Goal: Transaction & Acquisition: Purchase product/service

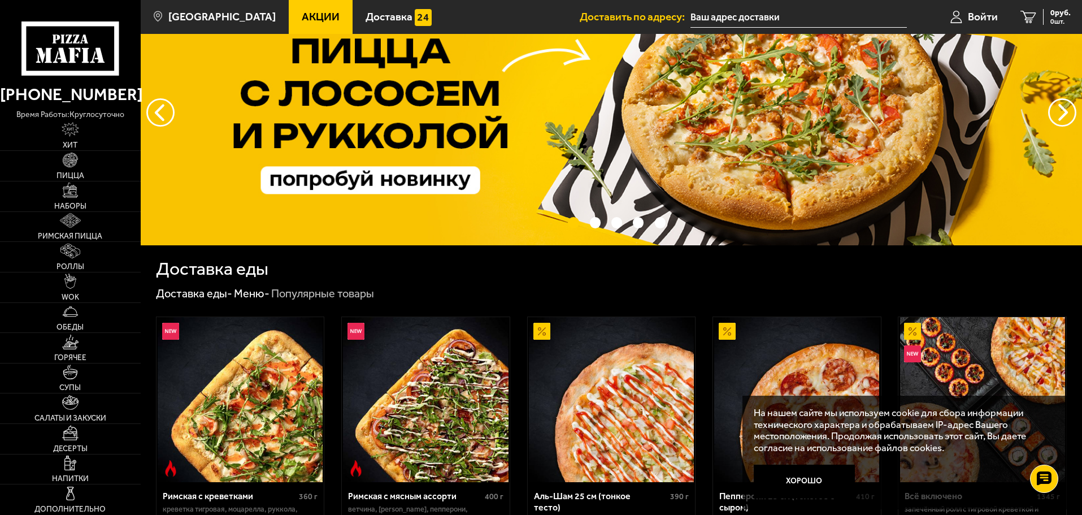
scroll to position [57, 0]
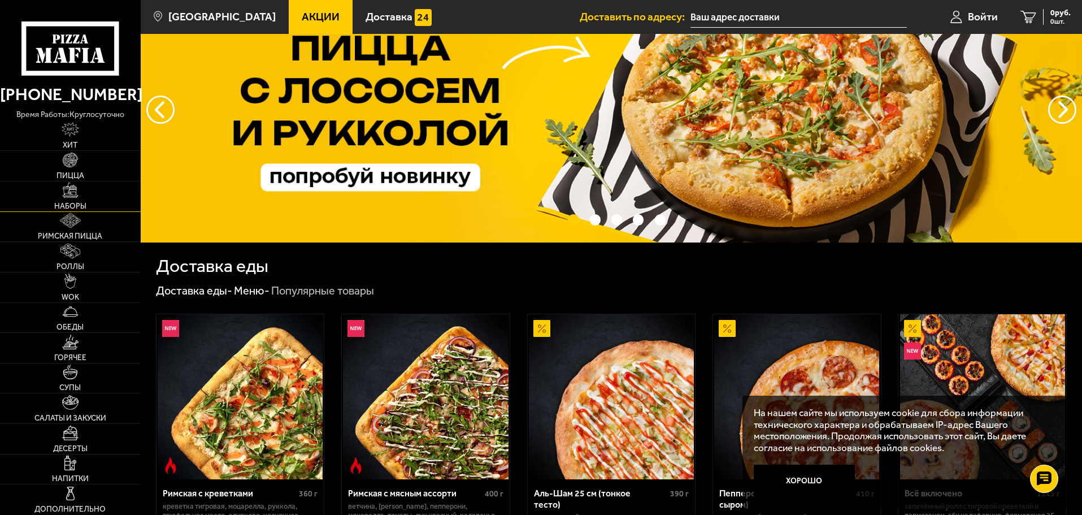
click at [63, 198] on link "Наборы" at bounding box center [70, 196] width 141 height 30
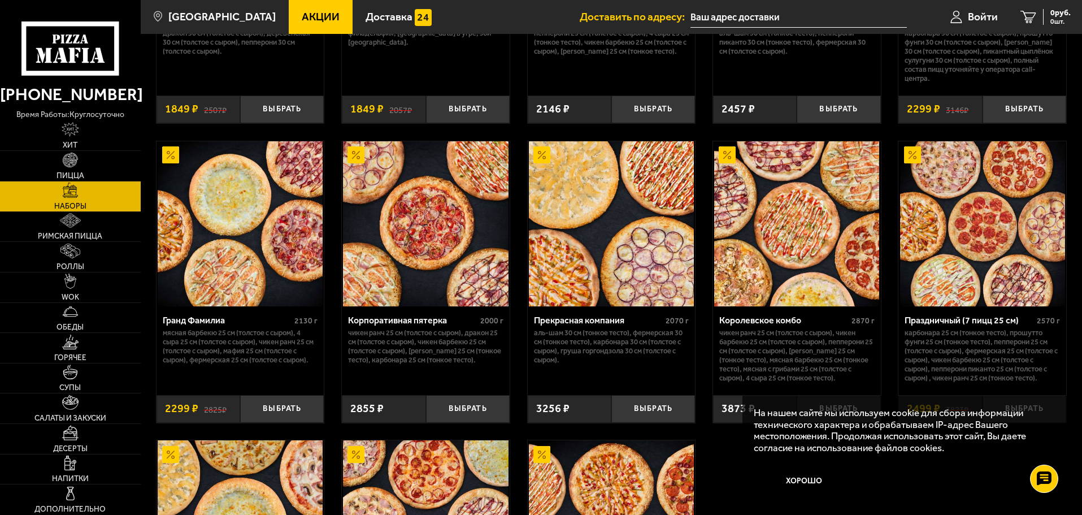
scroll to position [1413, 0]
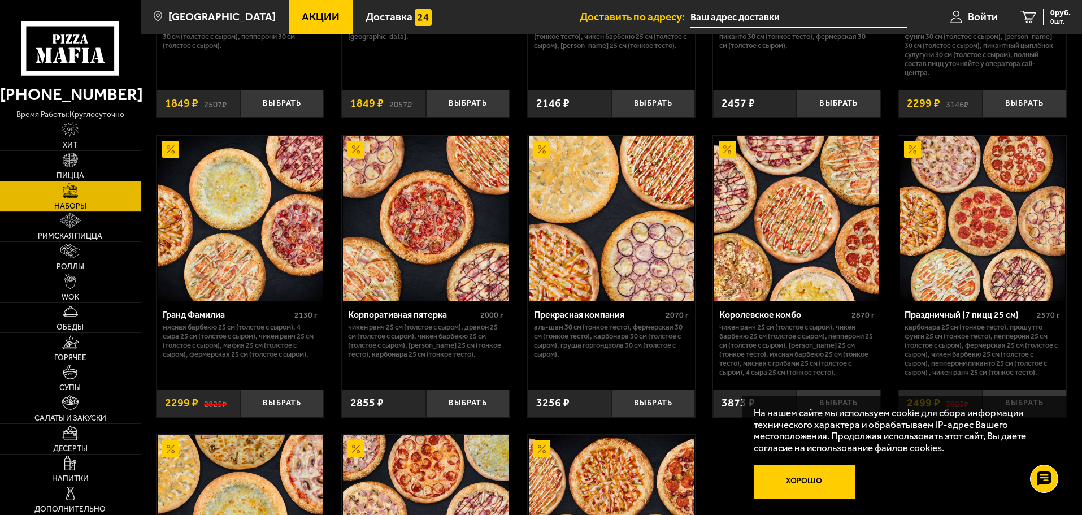
click at [810, 474] on button "Хорошо" at bounding box center [805, 482] width 102 height 34
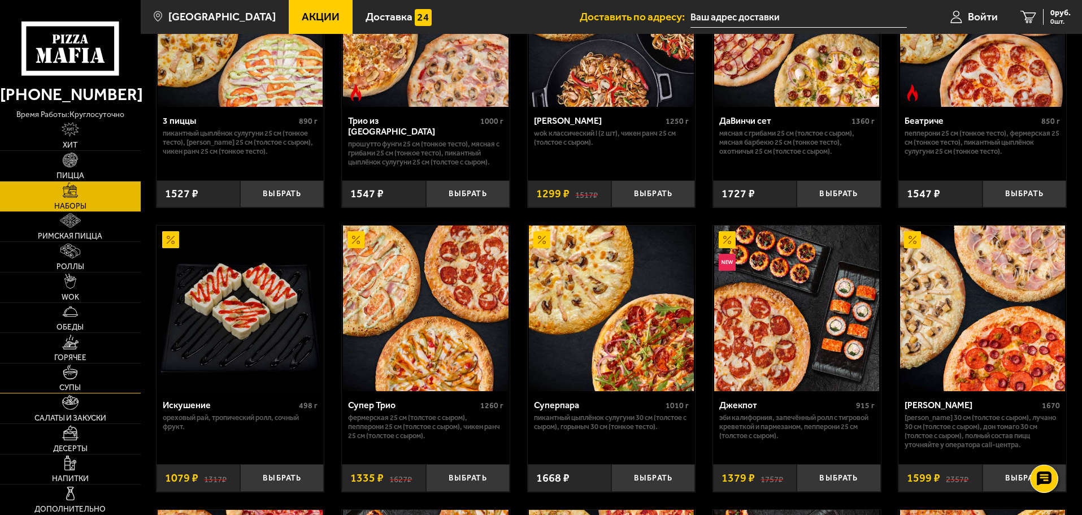
scroll to position [452, 0]
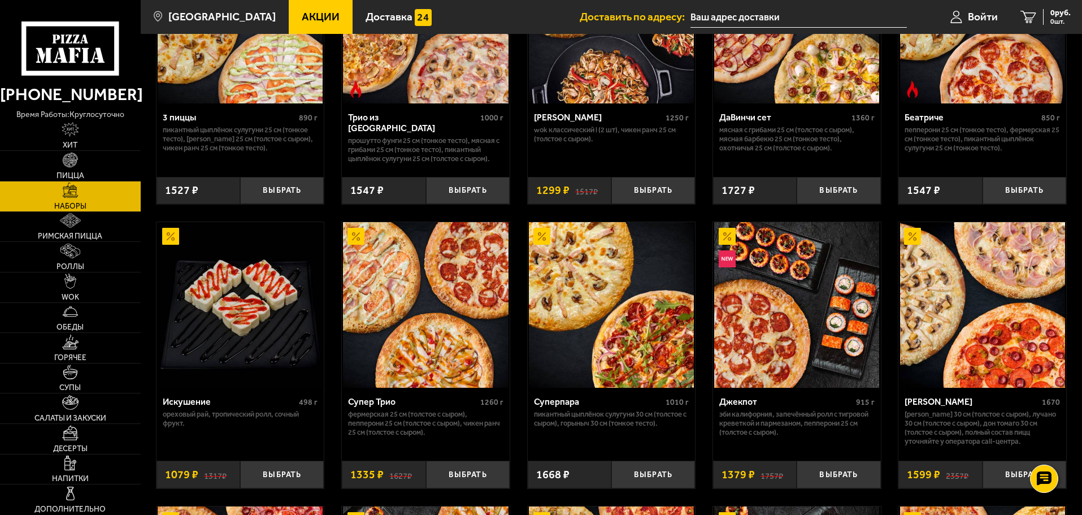
click at [304, 17] on span "Акции" at bounding box center [321, 16] width 38 height 11
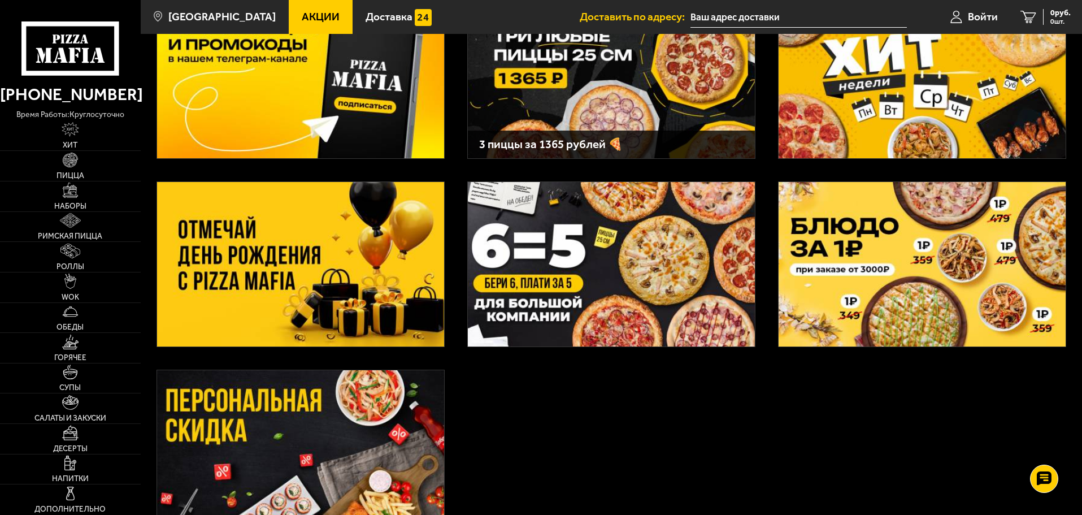
click at [346, 264] on img at bounding box center [300, 264] width 287 height 164
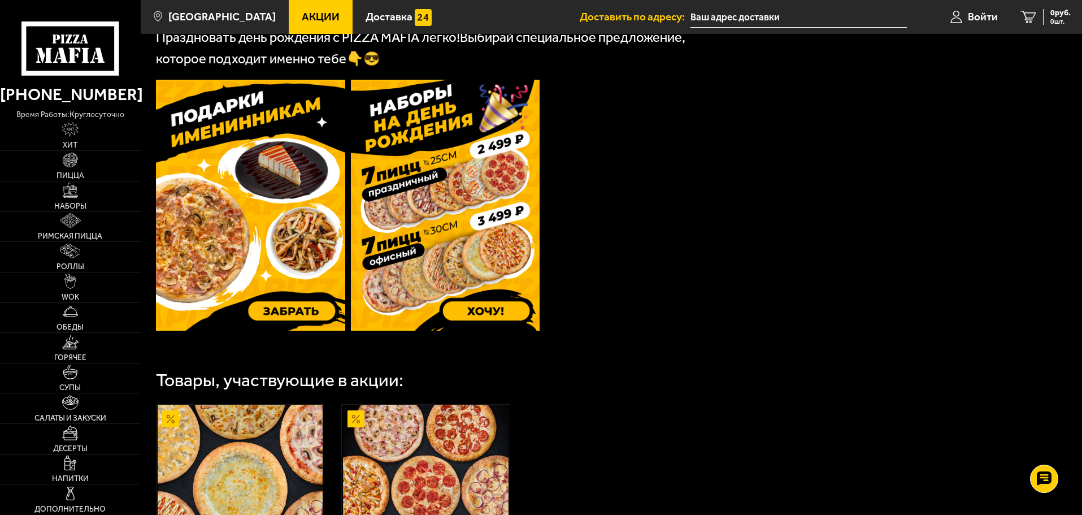
scroll to position [283, 0]
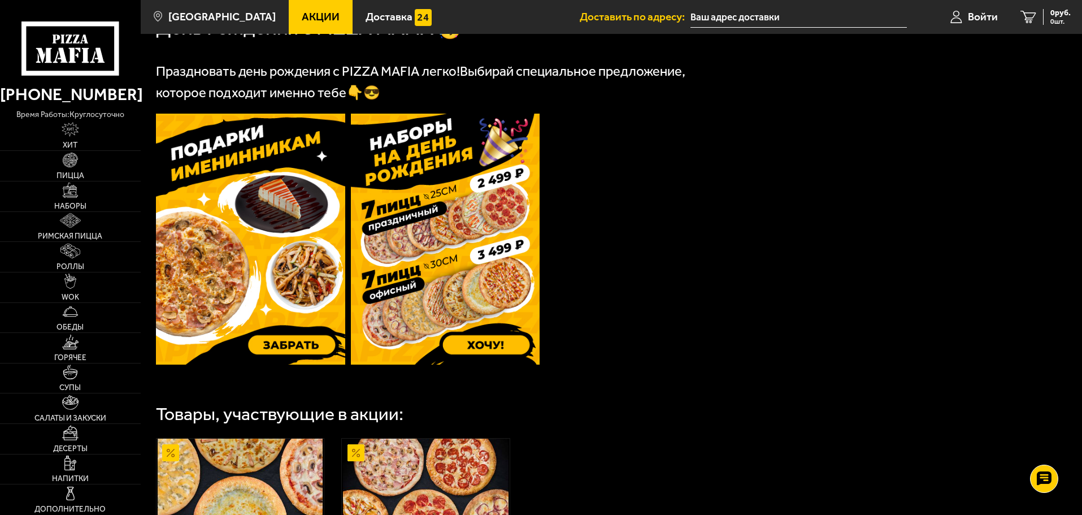
click at [483, 246] on img at bounding box center [445, 239] width 189 height 251
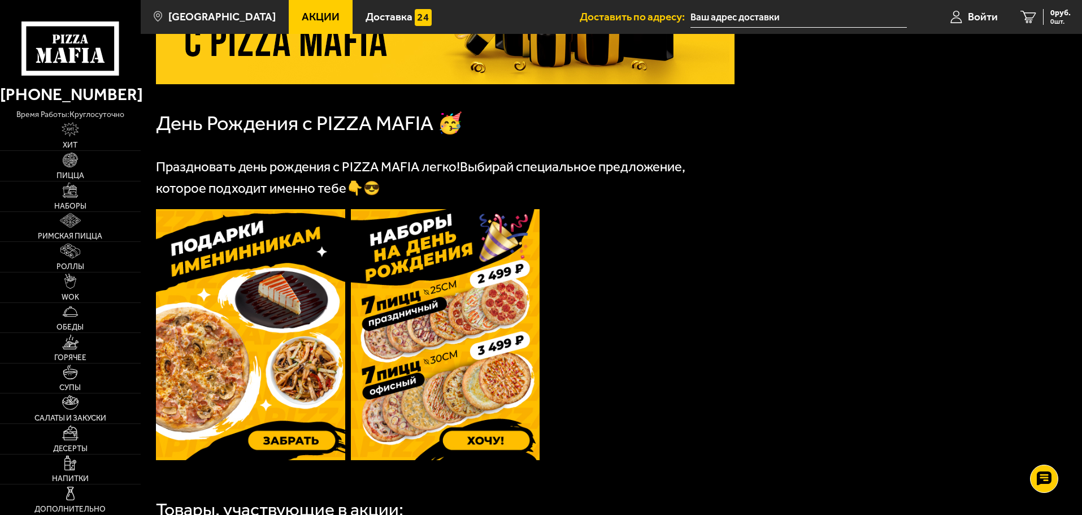
scroll to position [170, 0]
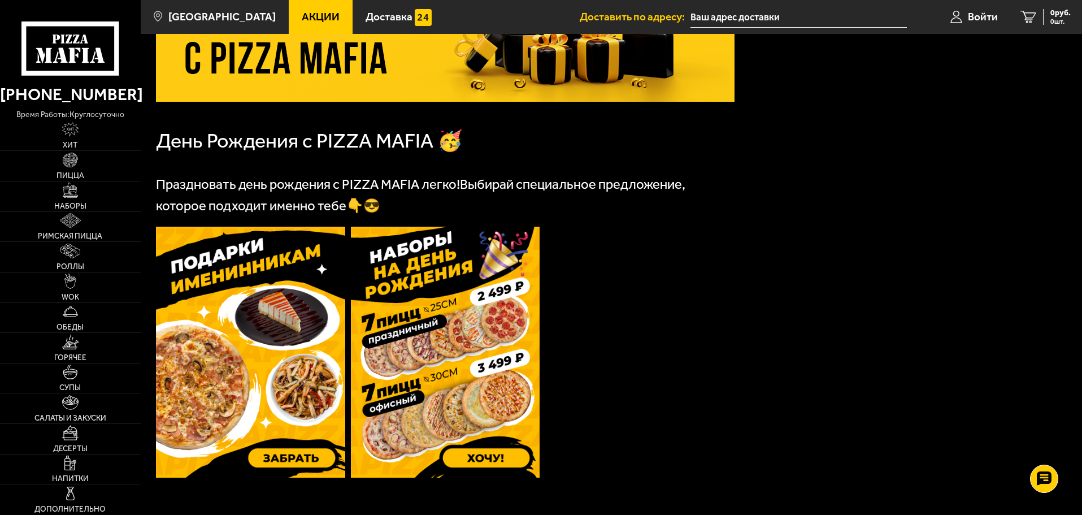
click at [287, 341] on img at bounding box center [250, 352] width 189 height 251
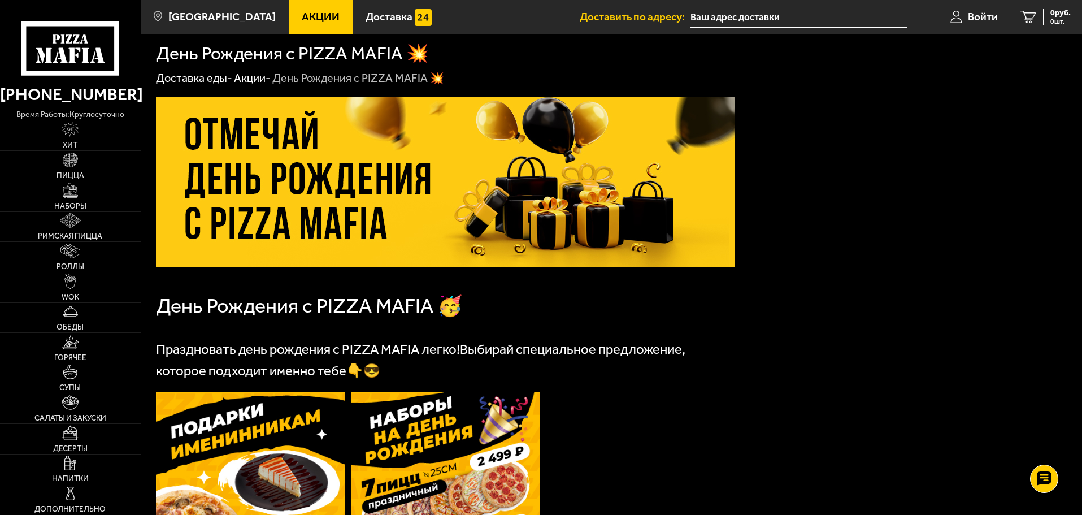
scroll to position [0, 0]
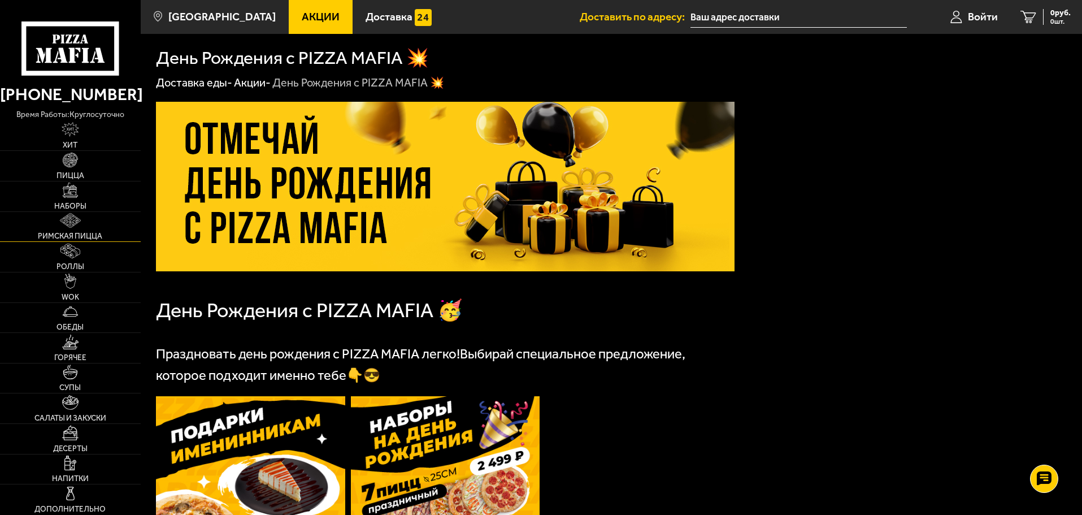
click at [79, 213] on img at bounding box center [70, 220] width 21 height 15
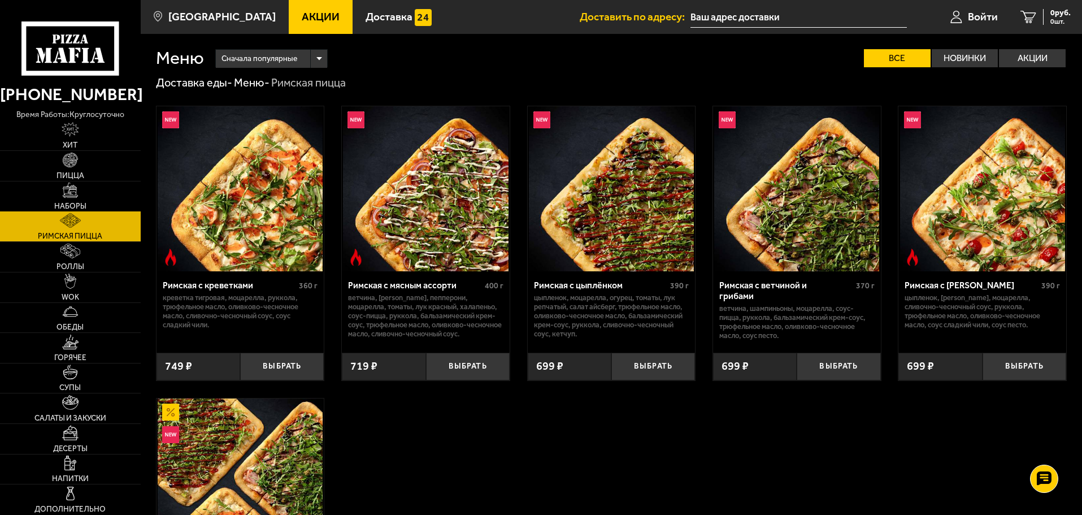
click at [76, 202] on span "Наборы" at bounding box center [70, 206] width 32 height 8
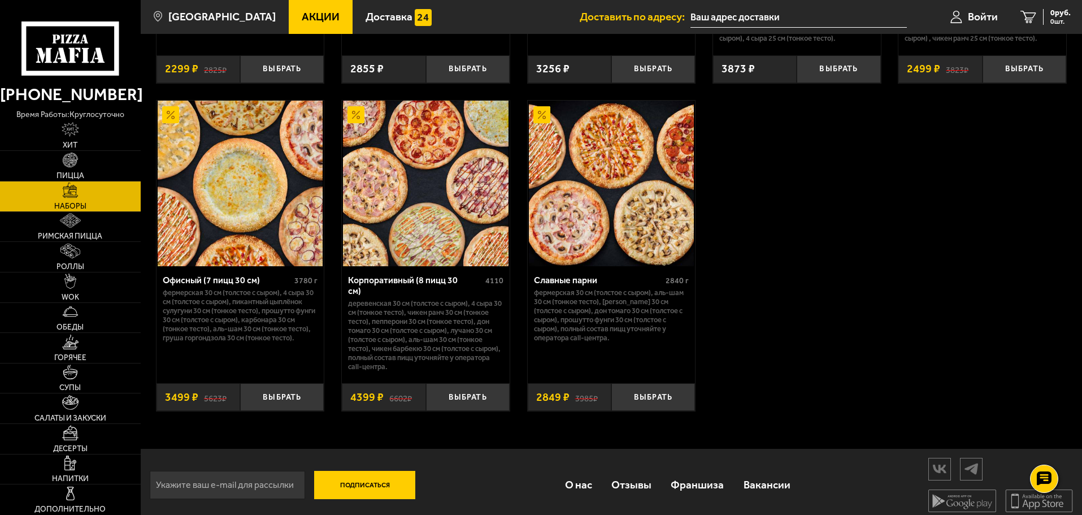
scroll to position [1749, 0]
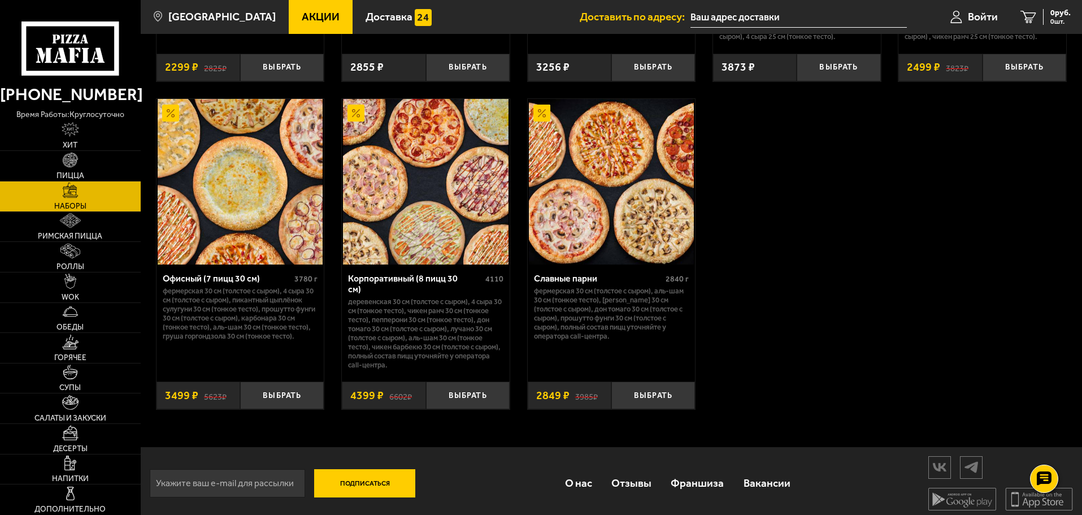
click at [239, 222] on img at bounding box center [240, 181] width 165 height 165
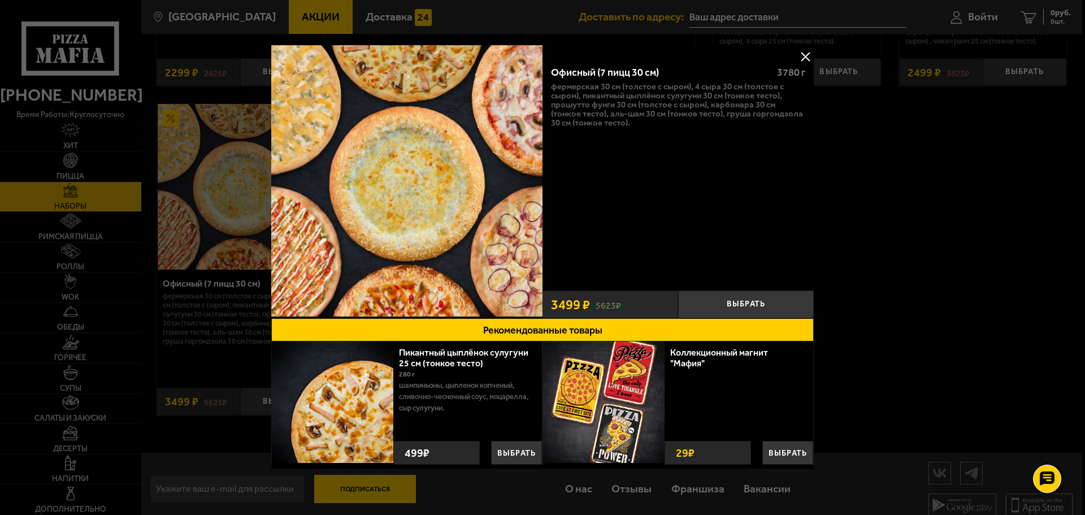
click at [937, 138] on div at bounding box center [542, 257] width 1085 height 515
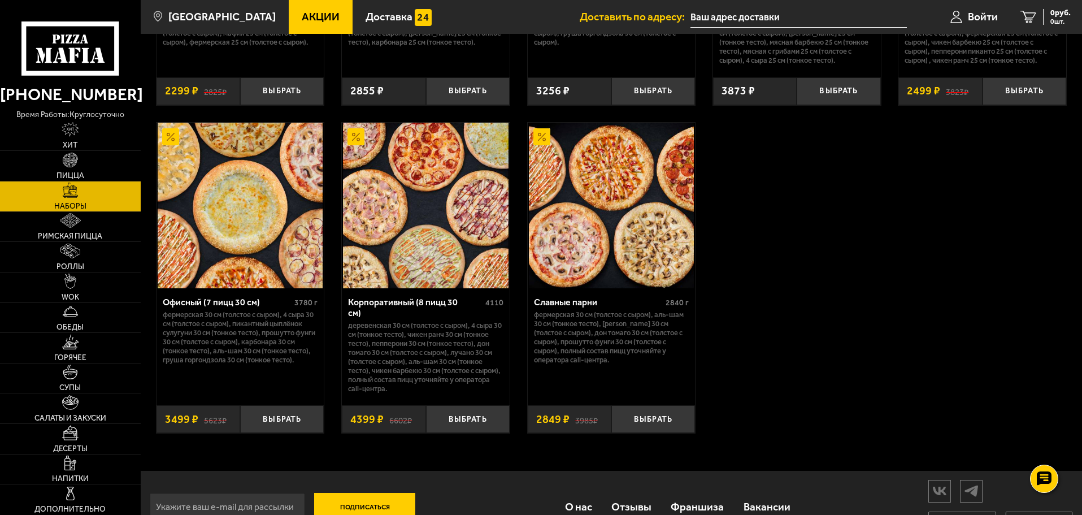
scroll to position [1692, 0]
